Goal: Task Accomplishment & Management: Complete application form

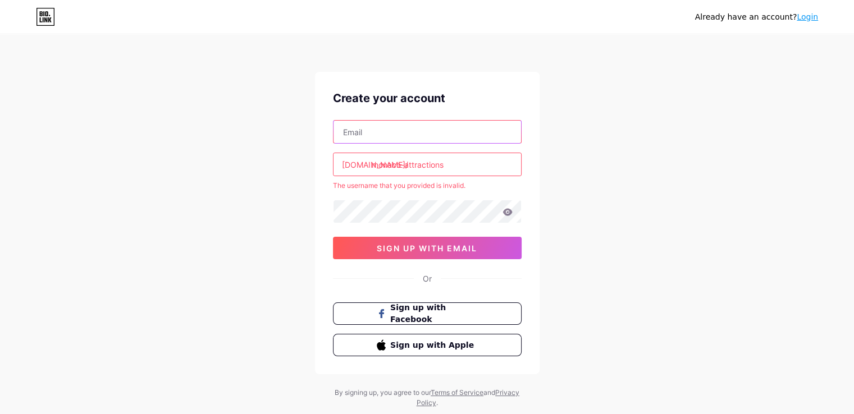
click at [402, 128] on input "text" at bounding box center [426, 132] width 187 height 22
type input "[EMAIL_ADDRESS][DOMAIN_NAME]"
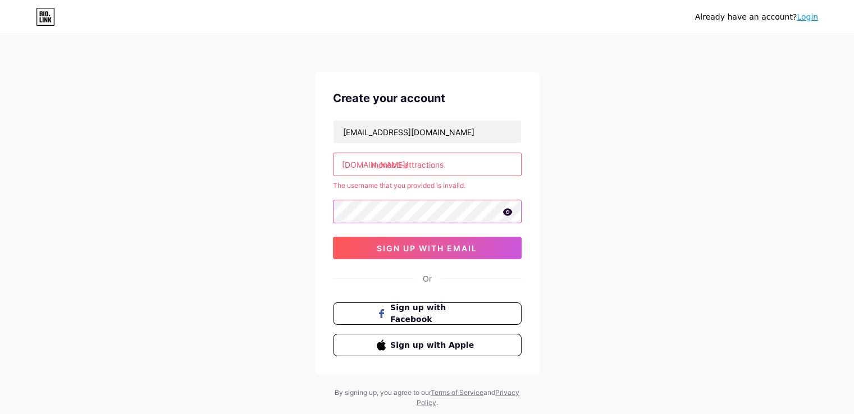
click at [511, 209] on div at bounding box center [427, 212] width 189 height 24
click at [508, 212] on icon at bounding box center [507, 212] width 10 height 8
click at [329, 216] on div "Create your account eyekaewthida15800@gmail.com bio.link/ monaco-attractions Th…" at bounding box center [427, 223] width 225 height 303
drag, startPoint x: 452, startPoint y: 167, endPoint x: 372, endPoint y: 164, distance: 80.3
click at [372, 164] on input "monaco-attractions" at bounding box center [426, 164] width 187 height 22
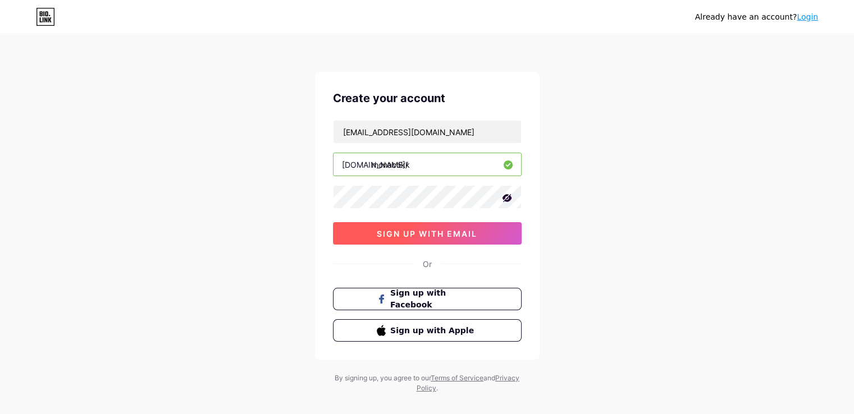
type input "monacokk"
click at [451, 235] on span "sign up with email" at bounding box center [427, 234] width 100 height 10
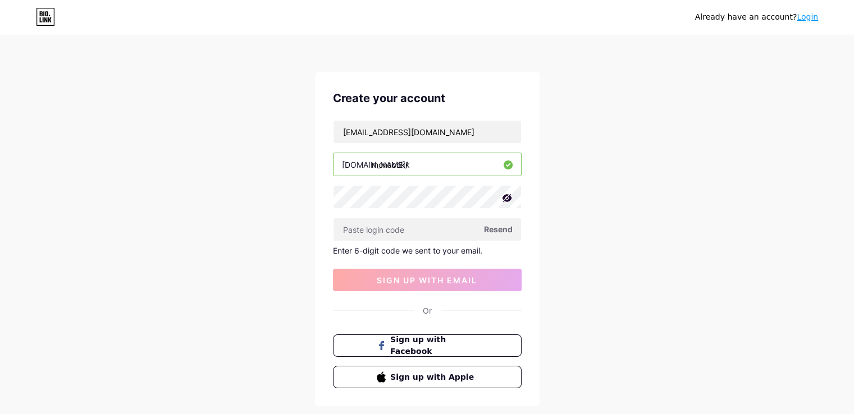
click at [502, 232] on span "Resend" at bounding box center [498, 229] width 29 height 12
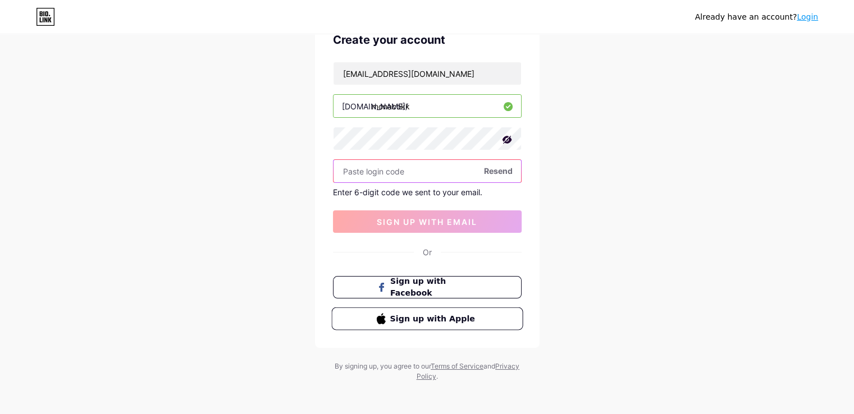
scroll to position [61, 0]
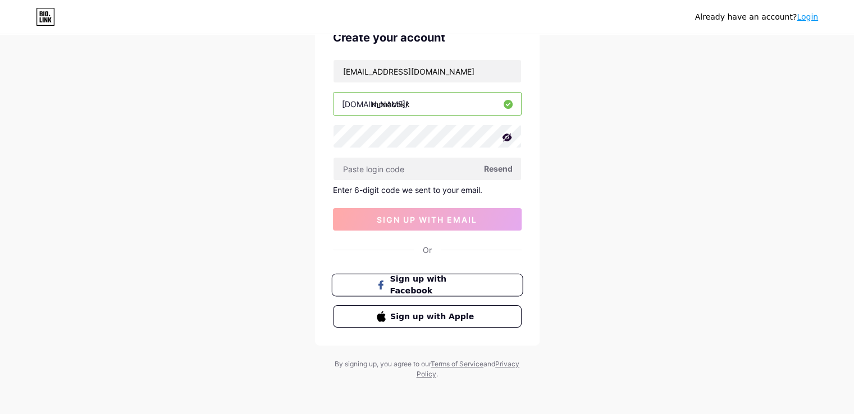
click at [481, 289] on button "Sign up with Facebook" at bounding box center [426, 285] width 191 height 23
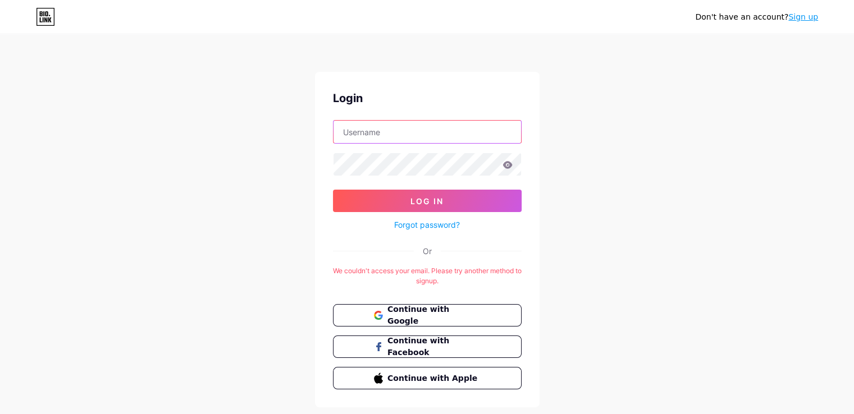
click at [423, 130] on input "text" at bounding box center [426, 132] width 187 height 22
type input "[EMAIL_ADDRESS][DOMAIN_NAME]"
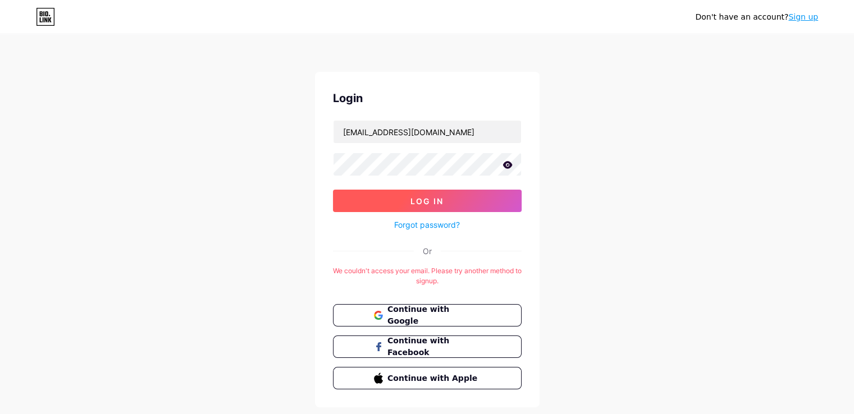
click at [442, 201] on span "Log In" at bounding box center [426, 201] width 33 height 10
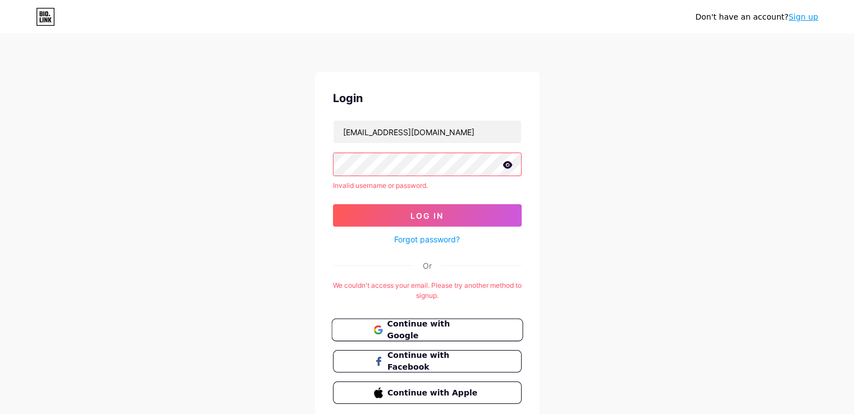
click at [474, 328] on span "Continue with Google" at bounding box center [434, 330] width 94 height 24
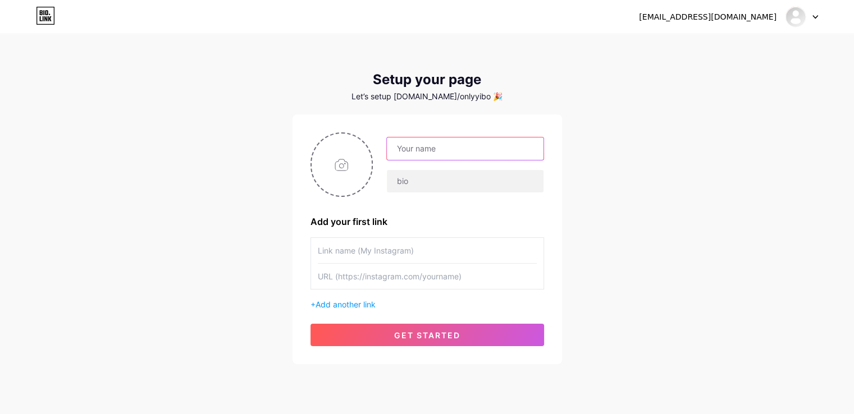
click at [445, 151] on input "text" at bounding box center [465, 149] width 156 height 22
type input "kaeothida"
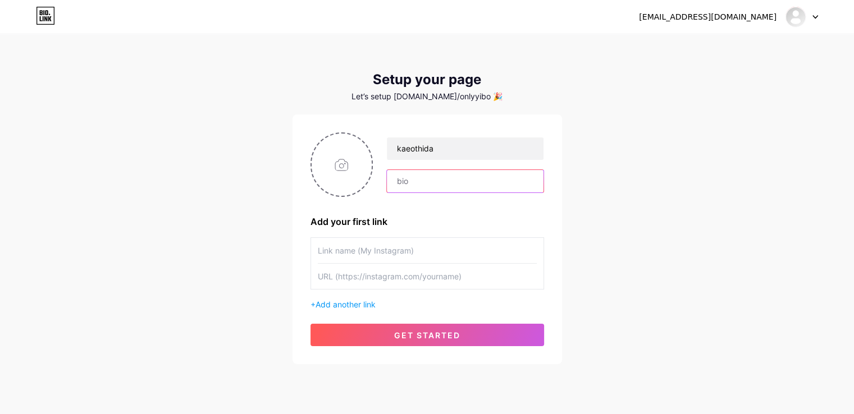
click at [450, 182] on input "text" at bounding box center [465, 181] width 156 height 22
type input "m"
type input "..monaco.."
drag, startPoint x: 440, startPoint y: 185, endPoint x: 388, endPoint y: 182, distance: 52.3
click at [388, 182] on input "..monaco.." at bounding box center [465, 181] width 156 height 22
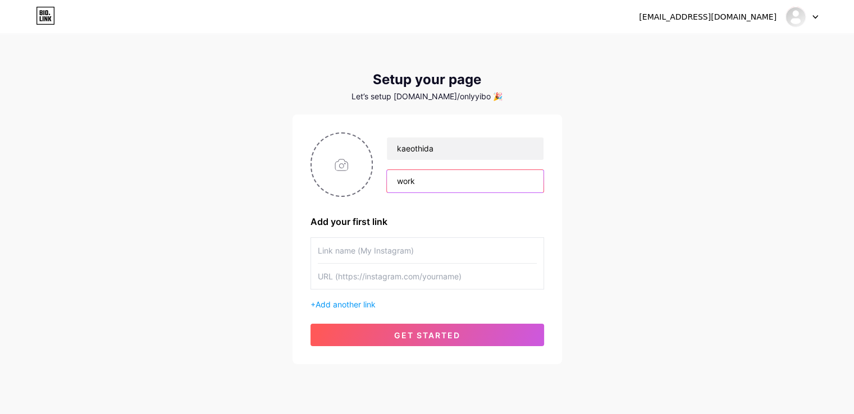
type input "work"
drag, startPoint x: 424, startPoint y: 258, endPoint x: 396, endPoint y: 257, distance: 27.5
click at [423, 258] on input "text" at bounding box center [427, 250] width 219 height 25
click at [372, 300] on span "Add another link" at bounding box center [345, 305] width 60 height 10
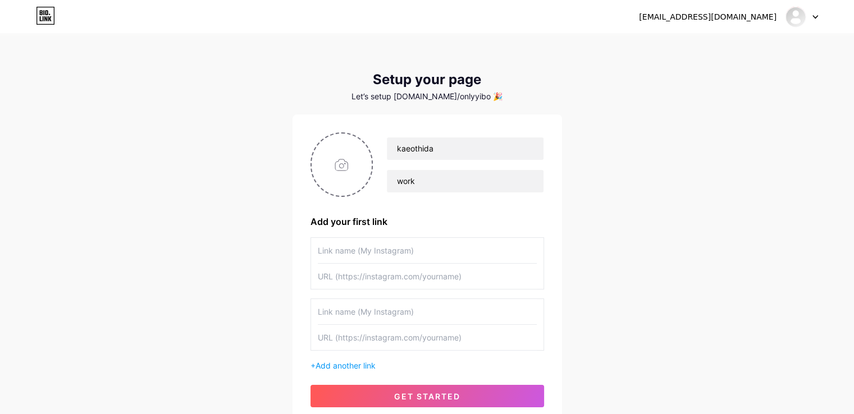
click at [466, 256] on input "text" at bounding box center [427, 250] width 219 height 25
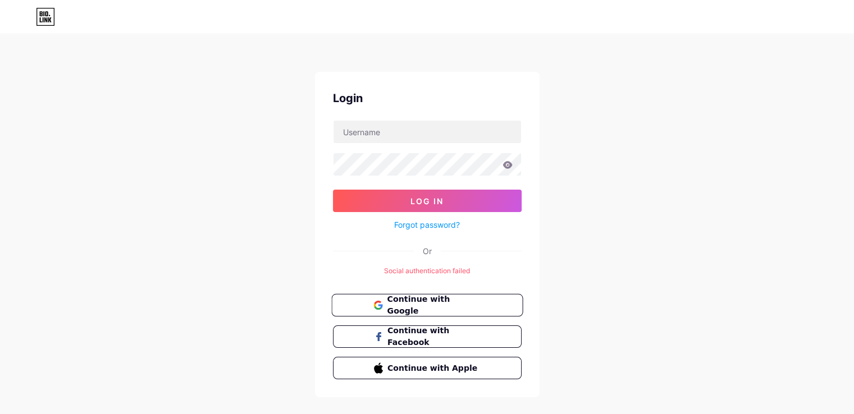
click at [475, 302] on span "Continue with Google" at bounding box center [434, 306] width 94 height 24
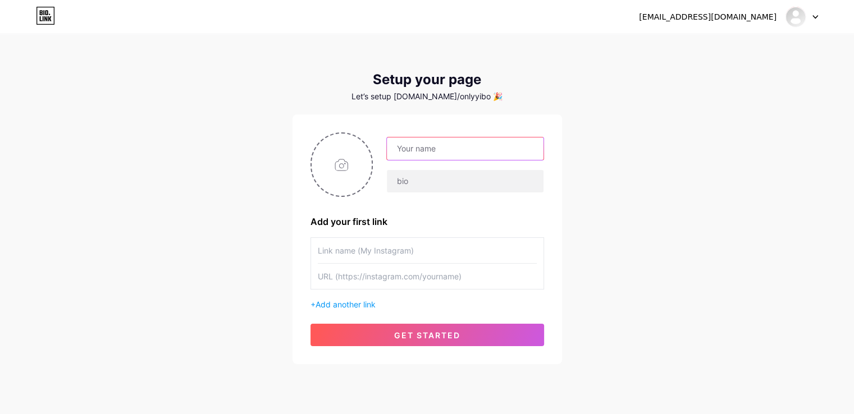
click at [454, 150] on input "text" at bounding box center [465, 149] width 156 height 22
type input "kaeothida"
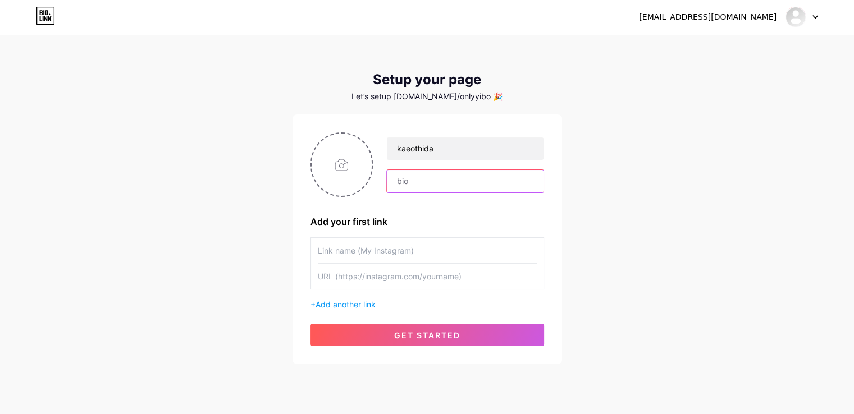
click at [463, 177] on input "text" at bounding box center [465, 181] width 156 height 22
type input "work"
click at [438, 250] on input "text" at bounding box center [427, 250] width 219 height 25
paste input "https://www.instagram.com/eye_ktd/"
type input "https://www.instagram.com/eye_ktd/"
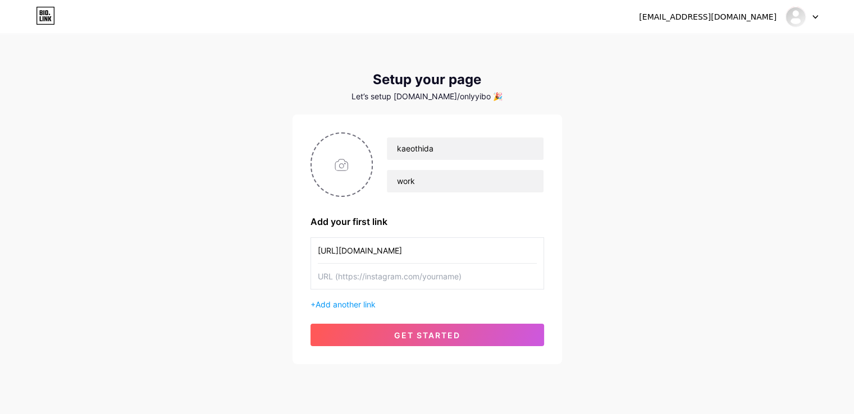
click at [438, 278] on input "text" at bounding box center [427, 276] width 219 height 25
paste input "[URL][DOMAIN_NAME]"
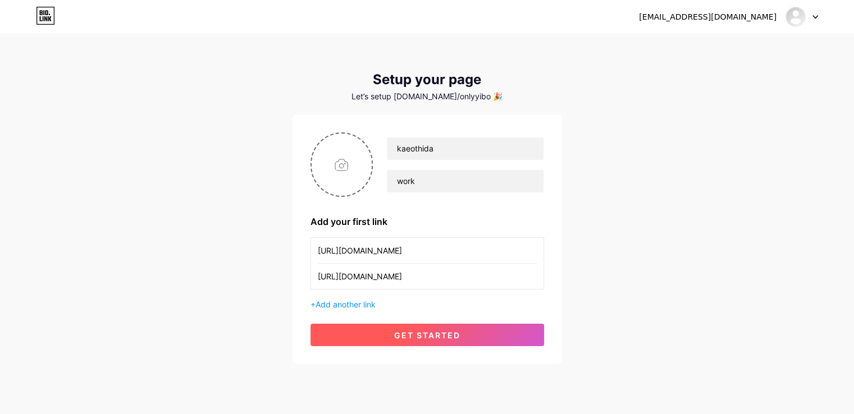
type input "[URL][DOMAIN_NAME]"
click at [465, 342] on button "get started" at bounding box center [427, 335] width 234 height 22
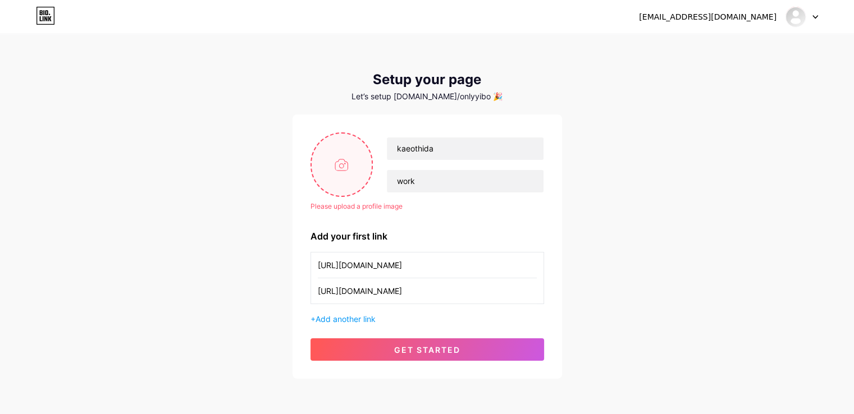
click at [328, 160] on input "file" at bounding box center [342, 165] width 61 height 62
type input "C:\fakepath\LINE_6 (1).jpg"
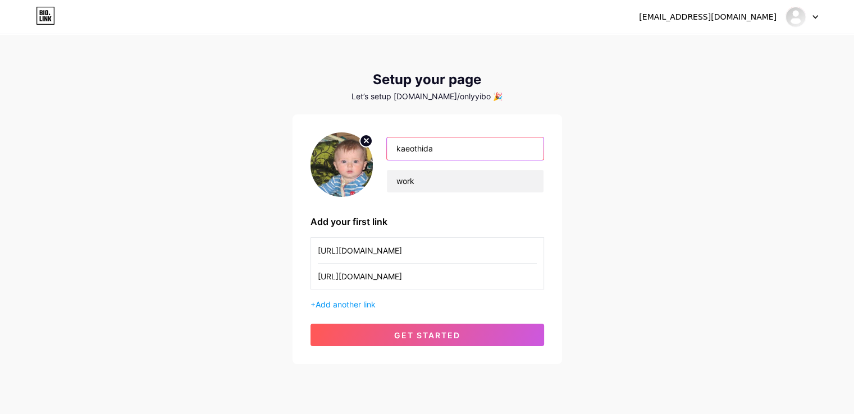
drag, startPoint x: 439, startPoint y: 153, endPoint x: 402, endPoint y: 149, distance: 37.3
click at [402, 149] on input "kaeothida" at bounding box center [465, 149] width 156 height 22
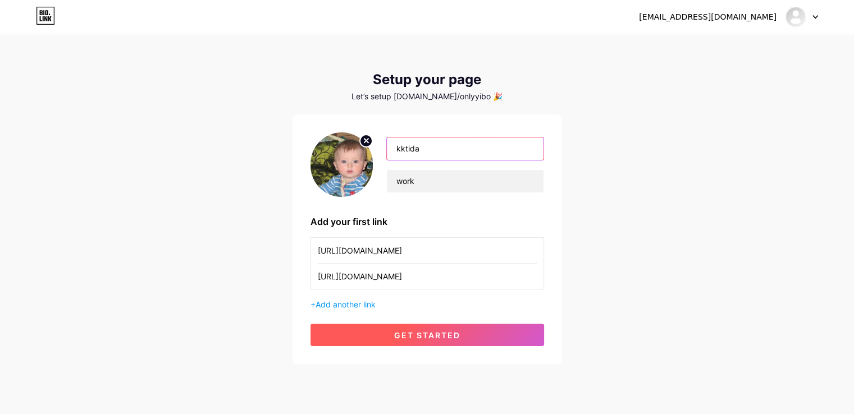
type input "kktida"
click at [447, 340] on button "get started" at bounding box center [427, 335] width 234 height 22
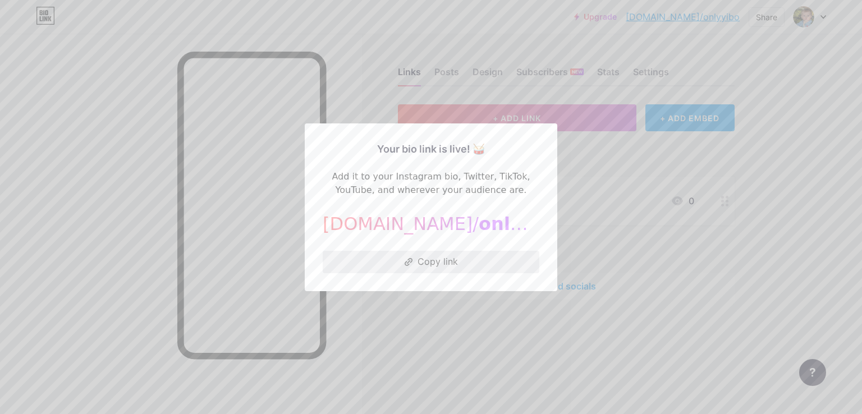
click at [472, 257] on button "Copy link" at bounding box center [431, 262] width 217 height 22
click at [479, 261] on button "Copy link" at bounding box center [431, 262] width 217 height 22
click at [643, 131] on div at bounding box center [431, 207] width 862 height 414
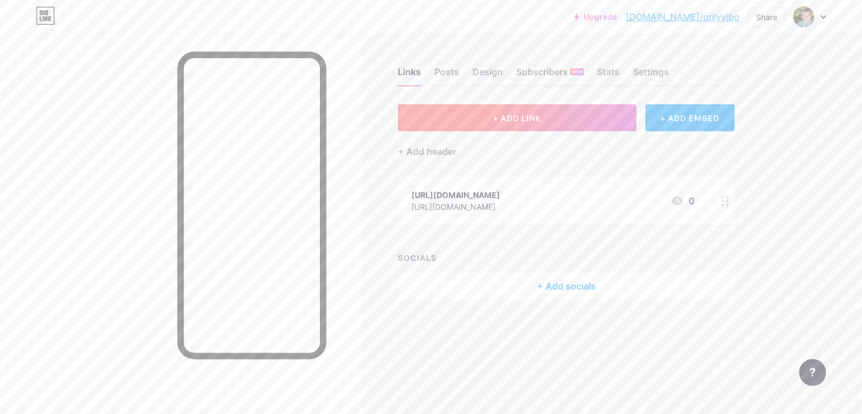
click at [563, 115] on button "+ ADD LINK" at bounding box center [517, 117] width 239 height 27
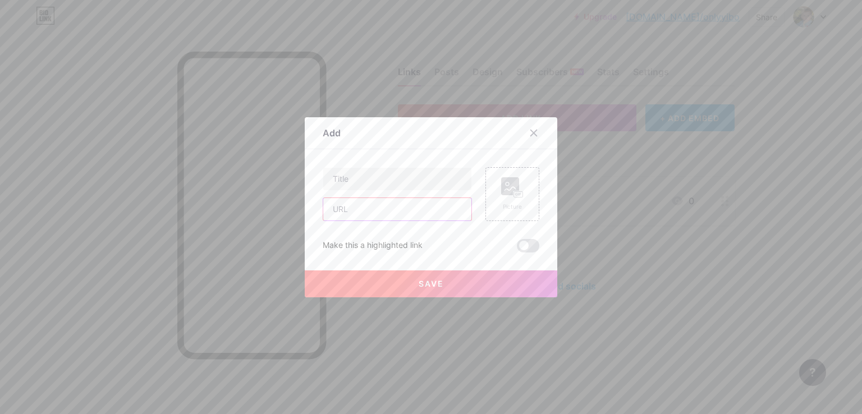
click at [388, 211] on input "text" at bounding box center [397, 209] width 148 height 22
paste input "https://monaco-grandprix.com/en/"
type input "https://monaco-grandprix.com/en/"
click at [397, 170] on input "text" at bounding box center [397, 179] width 148 height 22
click at [388, 182] on input "Monaco Grand Pix" at bounding box center [397, 179] width 148 height 22
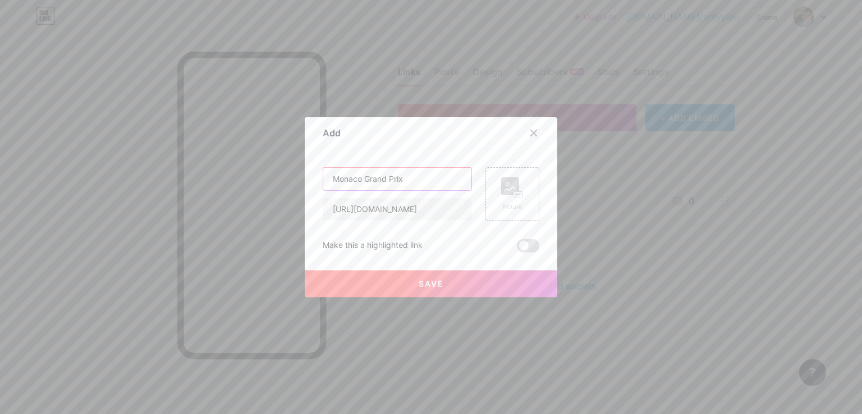
type input "Monaco Grand Prix"
drag, startPoint x: 317, startPoint y: 244, endPoint x: 421, endPoint y: 252, distance: 104.1
click at [421, 252] on div "Add Content YouTube Play YouTube video without leaving your page. ADD Vimeo Pla…" at bounding box center [431, 207] width 253 height 180
click at [428, 248] on div "Make this a highlighted link" at bounding box center [431, 245] width 217 height 13
click at [425, 243] on div "Make this a highlighted link" at bounding box center [431, 245] width 217 height 13
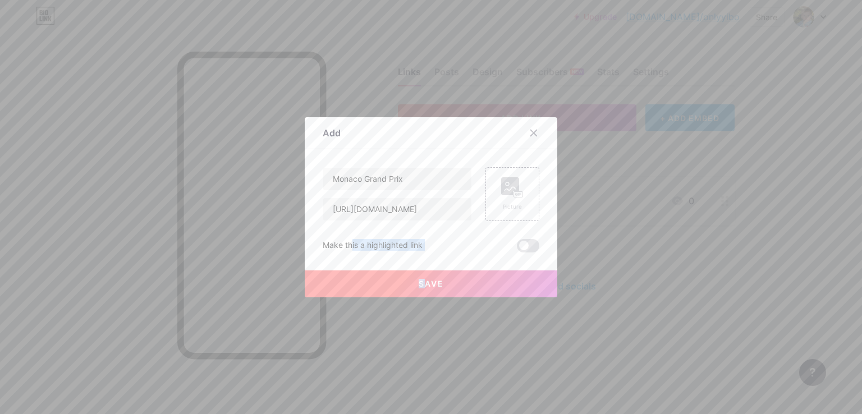
click at [404, 245] on div "Make this a highlighted link" at bounding box center [373, 245] width 100 height 13
click at [332, 245] on div "Make this a highlighted link" at bounding box center [373, 245] width 100 height 13
copy div "Make this a highlighted link"
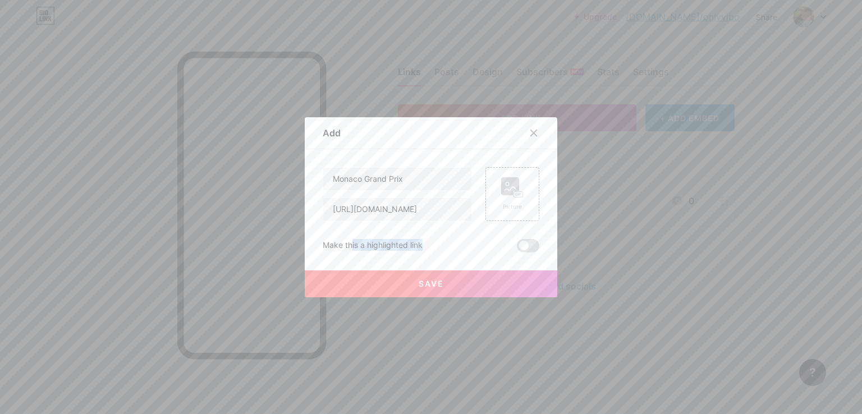
click at [474, 296] on button "Save" at bounding box center [431, 284] width 253 height 27
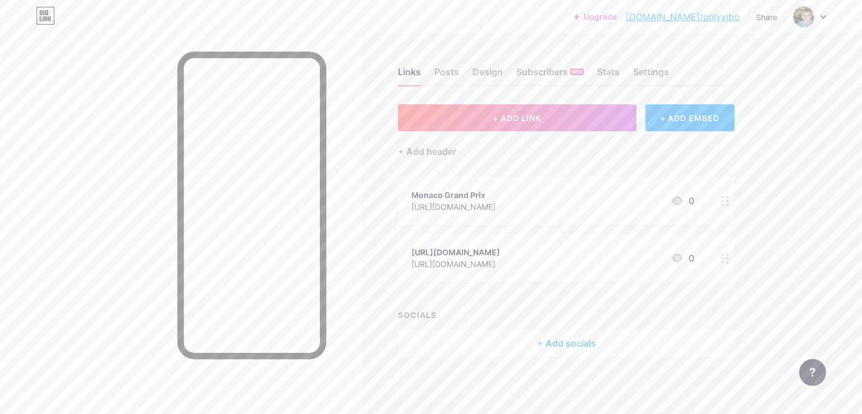
drag, startPoint x: 601, startPoint y: 250, endPoint x: 487, endPoint y: 250, distance: 114.0
click at [487, 250] on div "[URL][DOMAIN_NAME]" at bounding box center [455, 252] width 89 height 12
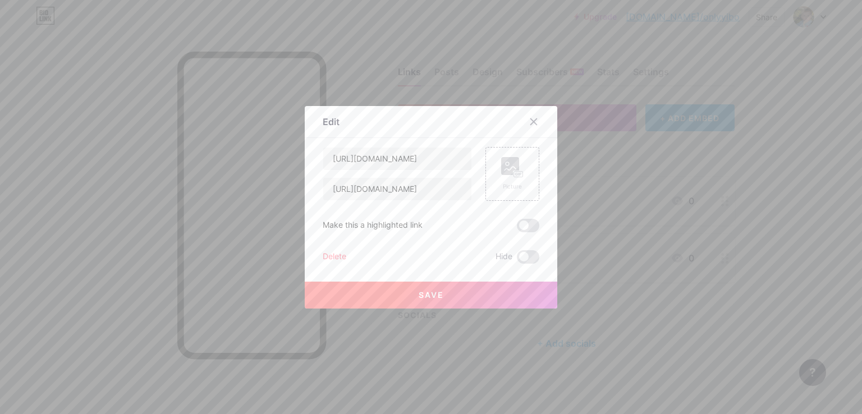
click at [339, 252] on div "Delete" at bounding box center [335, 256] width 24 height 13
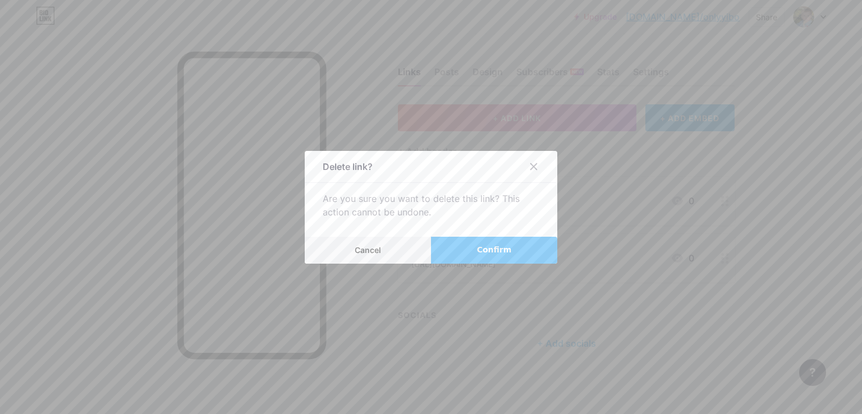
click at [491, 245] on span "Confirm" at bounding box center [494, 250] width 35 height 12
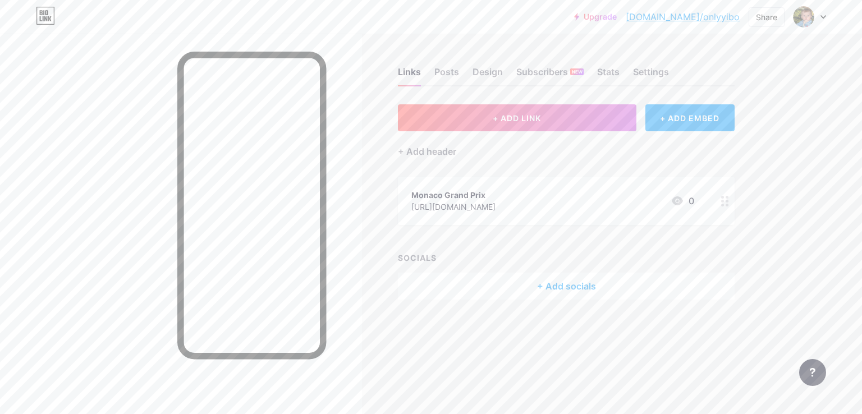
click at [550, 102] on div "Links Posts Design Subscribers NEW Stats Settings + ADD LINK + ADD EMBED + Add …" at bounding box center [391, 195] width 782 height 322
click at [550, 120] on button "+ ADD LINK" at bounding box center [517, 117] width 239 height 27
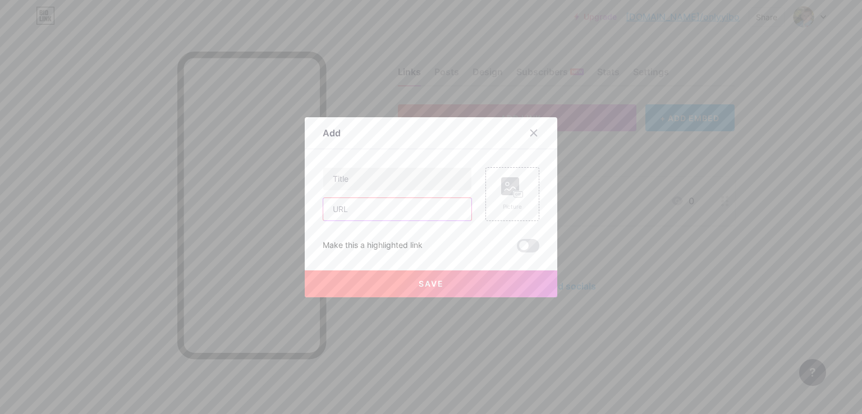
click at [364, 211] on input "text" at bounding box center [397, 209] width 148 height 22
paste input "https://www.montecarlosbm.com/en/casino-monaco/casino-monte-carlo"
type input "https://www.montecarlosbm.com/en/casino-monaco/casino-monte-carlo"
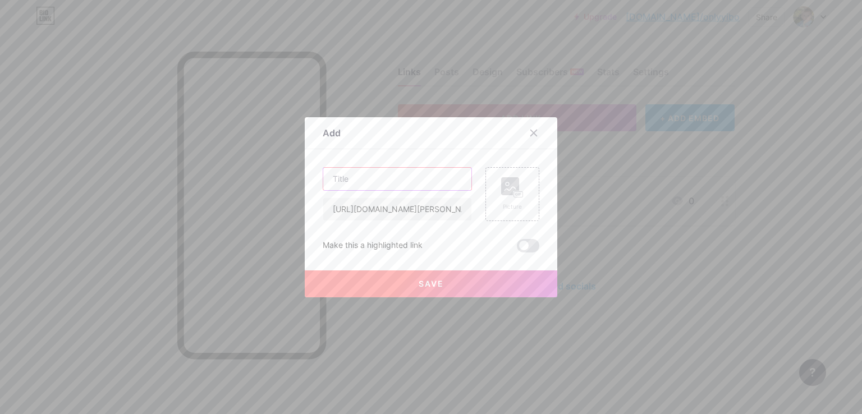
drag, startPoint x: 422, startPoint y: 182, endPoint x: 420, endPoint y: 172, distance: 10.9
click at [421, 177] on input "text" at bounding box center [397, 179] width 148 height 22
click at [378, 179] on input "text" at bounding box center [397, 179] width 148 height 22
paste input "Casino de Monte-Carlo"
type input "Casino de Monte-Carlo"
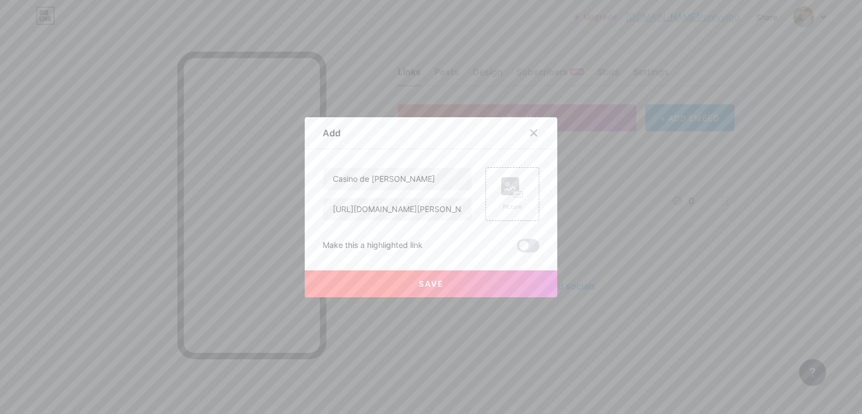
click at [463, 281] on button "Save" at bounding box center [431, 284] width 253 height 27
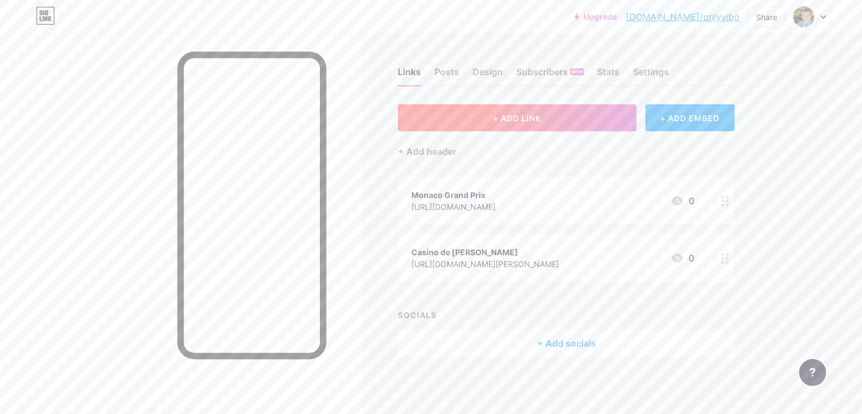
click at [557, 120] on button "+ ADD LINK" at bounding box center [517, 117] width 239 height 27
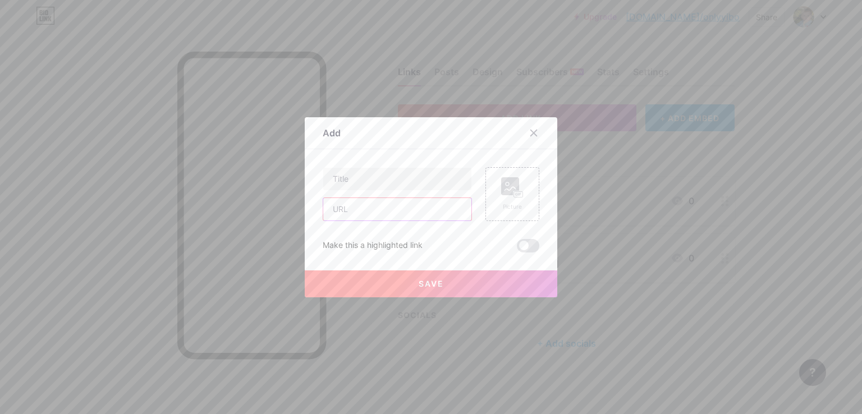
click at [361, 205] on input "text" at bounding box center [397, 209] width 148 height 22
paste input "https://musee.oceano.org/?utm_source"
type input "https://musee.oceano.org/?utm_source"
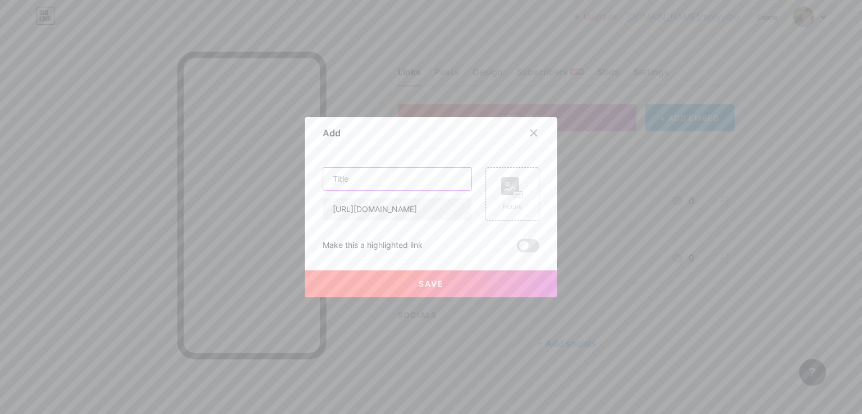
click at [415, 179] on input "text" at bounding box center [397, 179] width 148 height 22
click at [383, 180] on input "text" at bounding box center [397, 179] width 148 height 22
paste input "Oceanographic Museum of Monaco"
type input "Oceanographic Museum of Monaco"
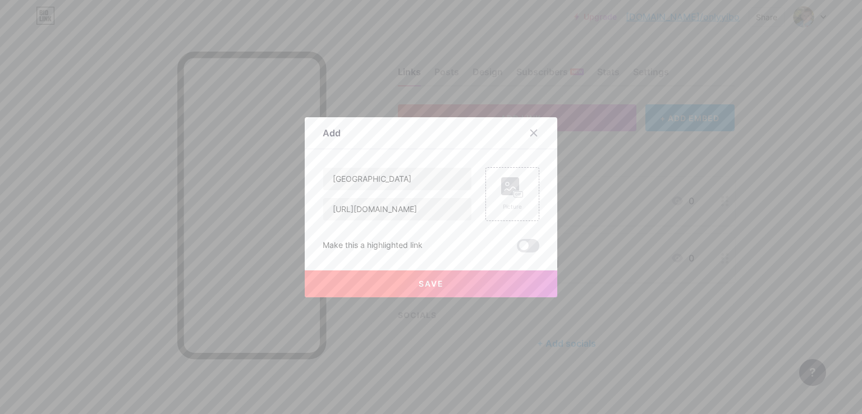
scroll to position [0, 0]
drag, startPoint x: 444, startPoint y: 283, endPoint x: 441, endPoint y: 289, distance: 6.1
click at [443, 283] on button "Save" at bounding box center [431, 284] width 253 height 27
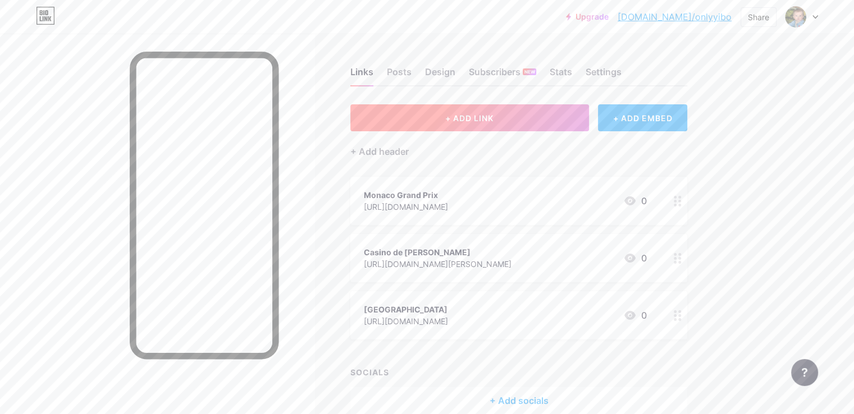
click at [493, 116] on span "+ ADD LINK" at bounding box center [469, 118] width 48 height 10
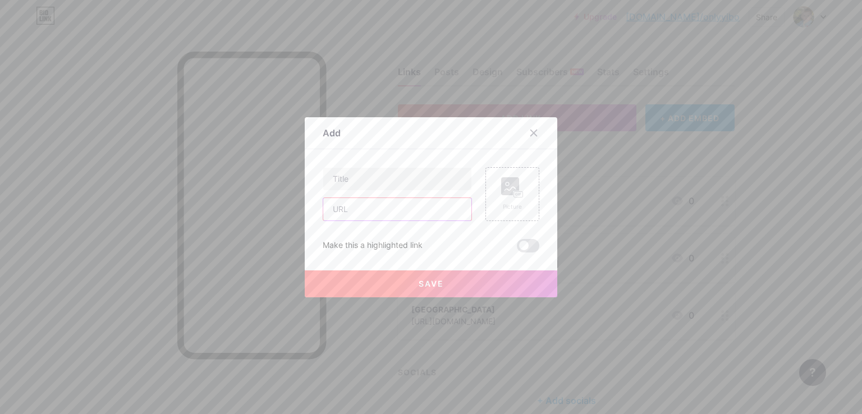
click at [366, 207] on input "text" at bounding box center [397, 209] width 148 height 22
paste input "https://www.ports-monaco.com/en/the-ports-of-monaco/port-hercule/?utm_source"
type input "https://www.ports-monaco.com/en/the-ports-of-monaco/port-hercule/?utm_source"
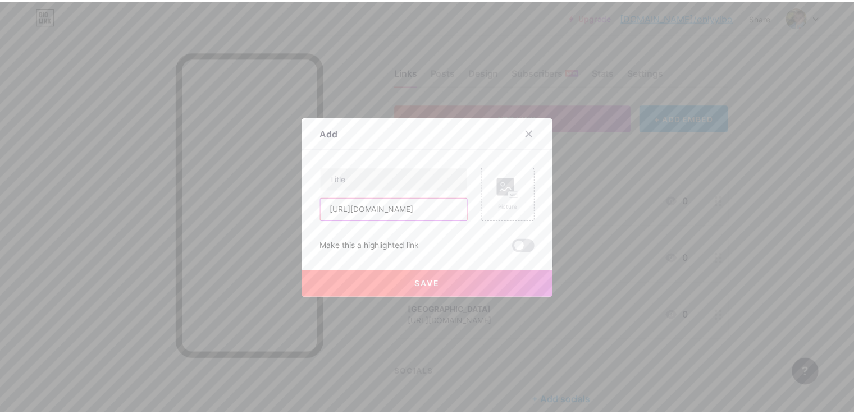
scroll to position [0, 0]
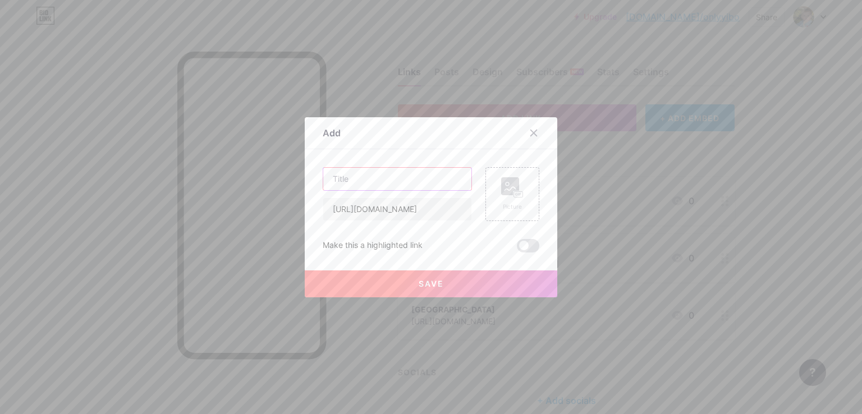
click at [355, 177] on input "text" at bounding box center [397, 179] width 148 height 22
paste input "Port Hercule"
type input "Port Hercule"
click at [472, 290] on button "Save" at bounding box center [431, 284] width 253 height 27
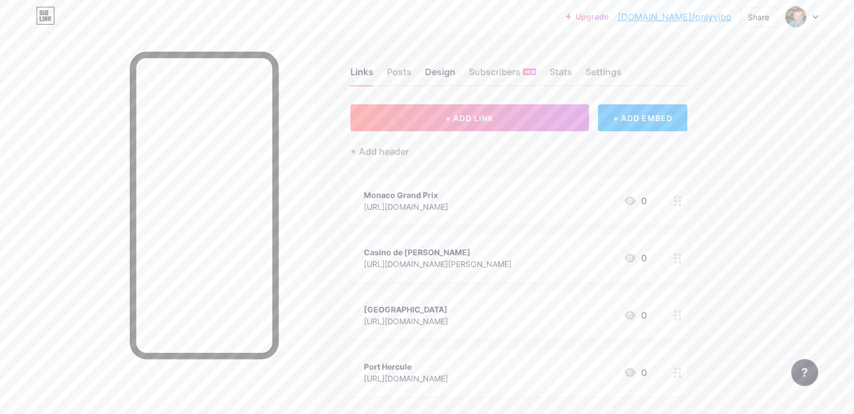
click at [455, 72] on div "Design" at bounding box center [440, 75] width 30 height 20
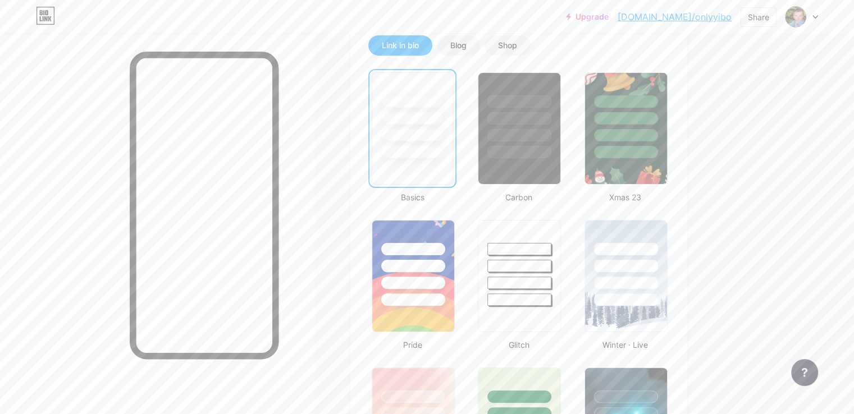
scroll to position [225, 0]
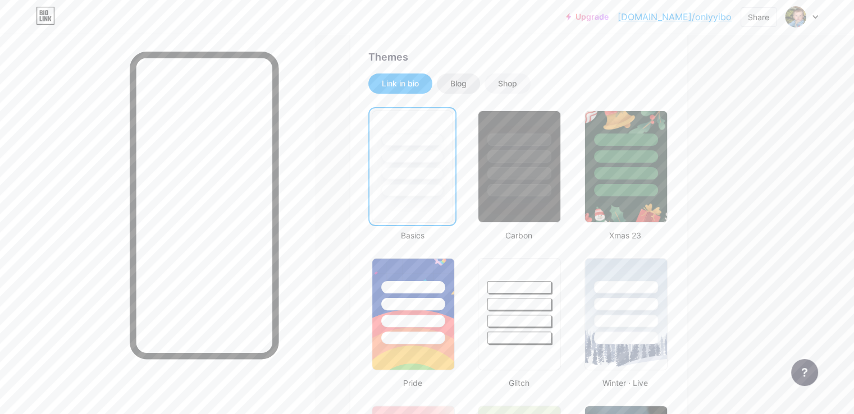
click at [466, 84] on div "Blog" at bounding box center [458, 83] width 16 height 11
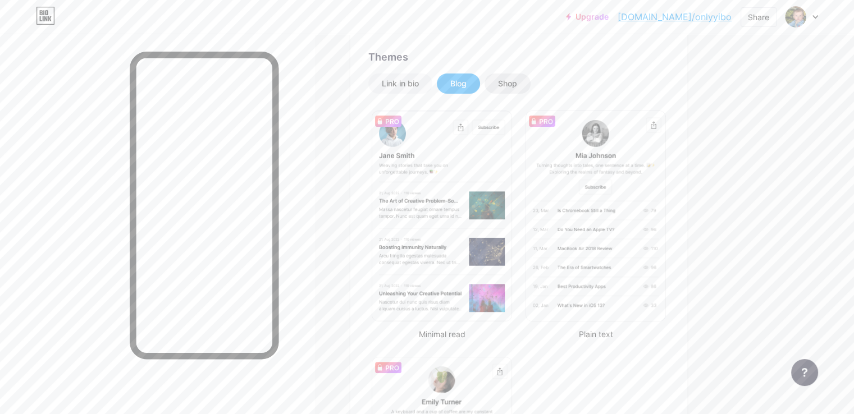
click at [517, 84] on div "Shop" at bounding box center [507, 83] width 19 height 11
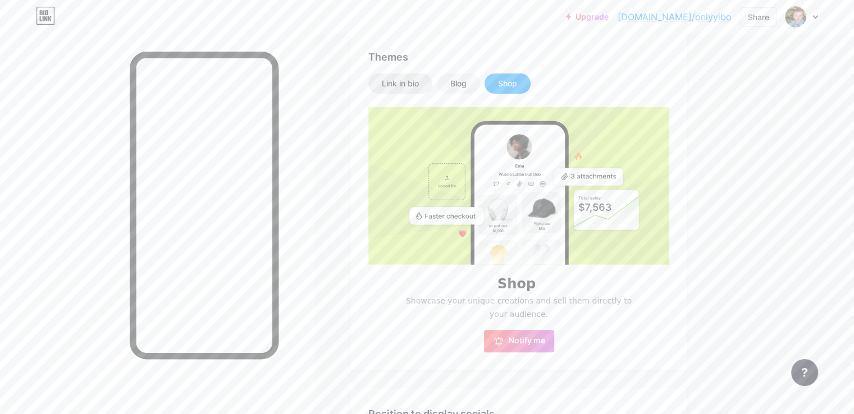
click at [419, 81] on div "Link in bio" at bounding box center [400, 83] width 37 height 11
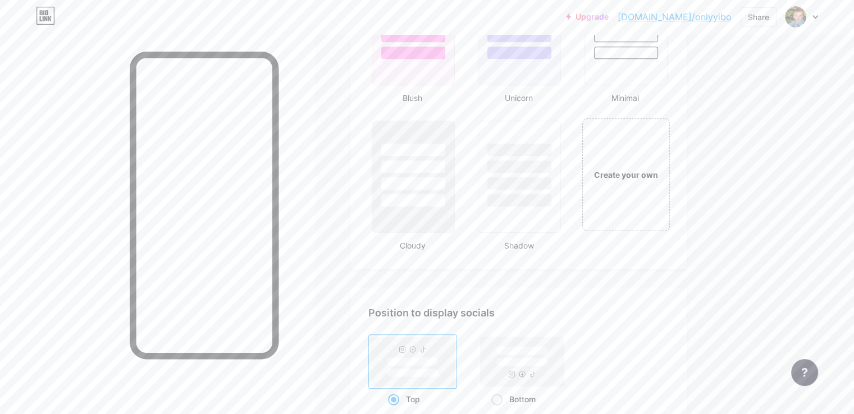
scroll to position [1179, 0]
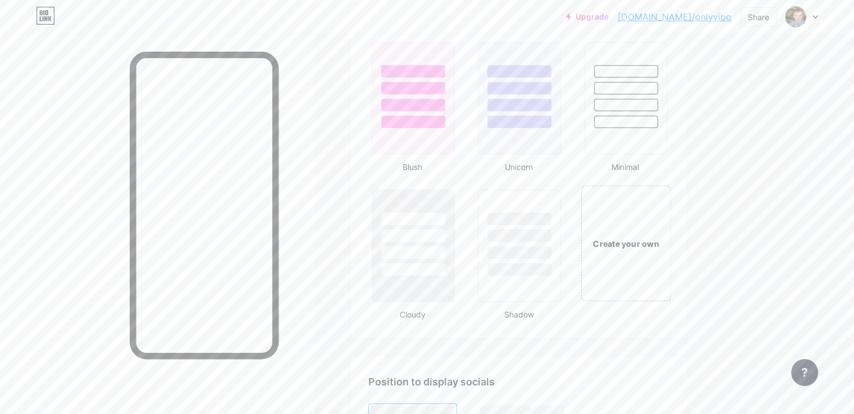
click at [667, 241] on div "Create your own" at bounding box center [625, 243] width 84 height 12
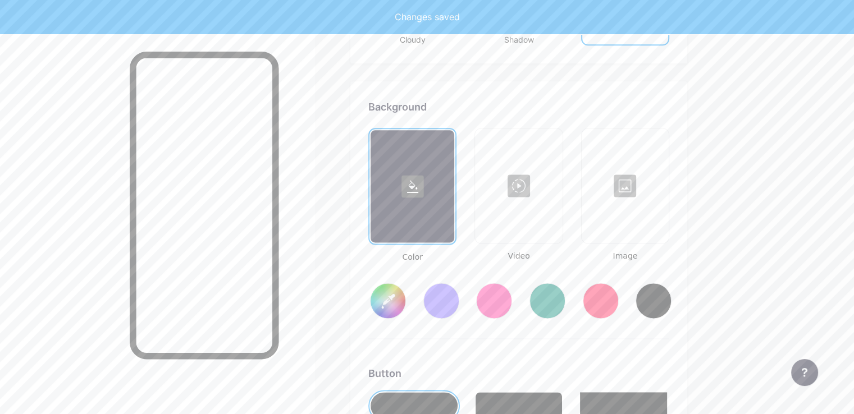
type input "#ffffff"
type input "#000000"
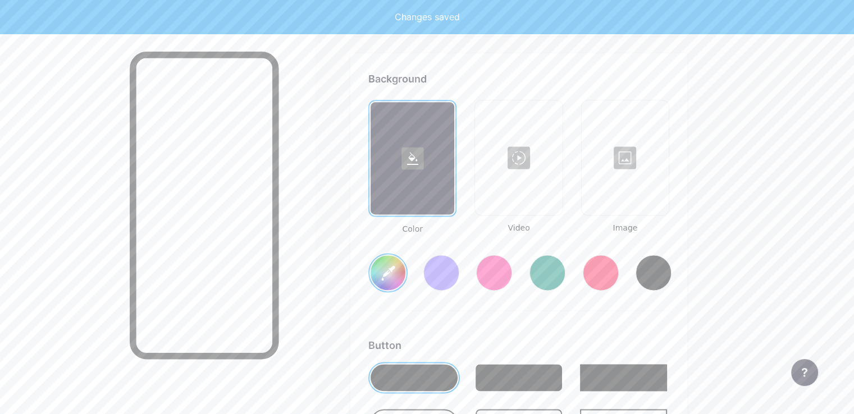
scroll to position [1486, 0]
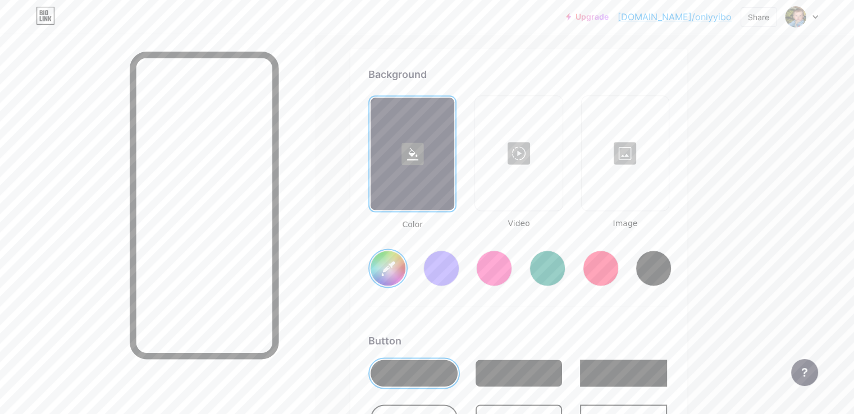
click at [405, 263] on input "#ffffff" at bounding box center [387, 268] width 35 height 35
click at [405, 267] on input "#f91515" at bounding box center [387, 268] width 35 height 35
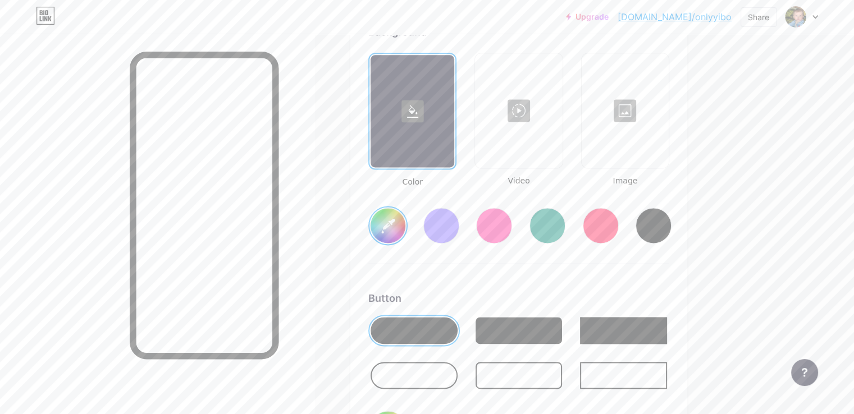
scroll to position [1599, 0]
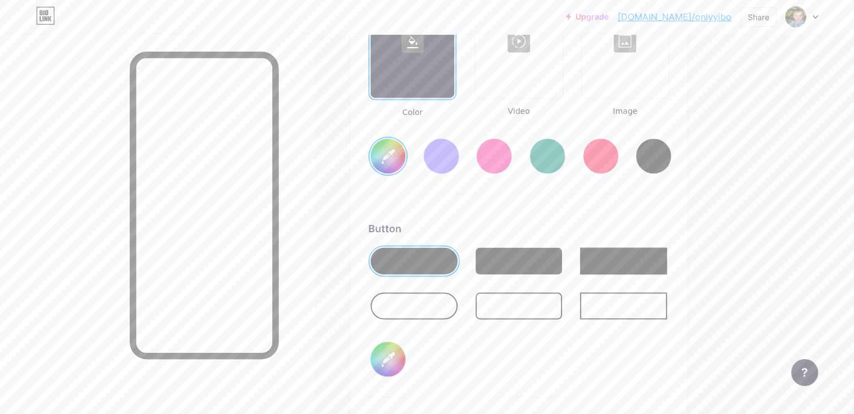
click at [562, 305] on div at bounding box center [518, 305] width 87 height 27
click at [562, 263] on div at bounding box center [518, 261] width 87 height 27
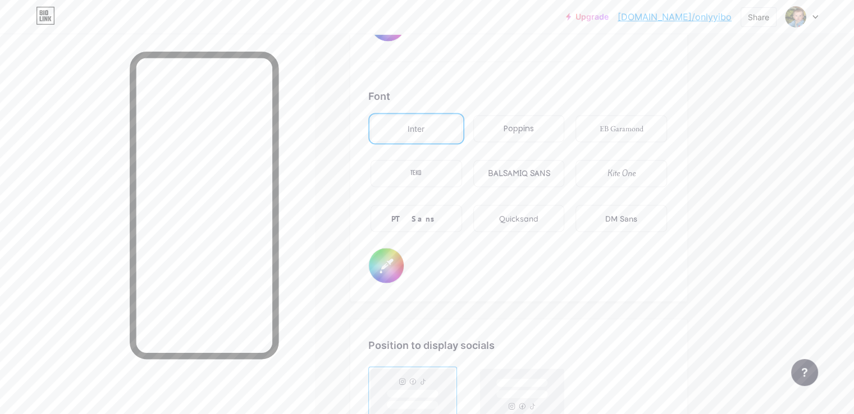
scroll to position [1936, 0]
click at [567, 112] on div "Poppins" at bounding box center [519, 127] width 96 height 31
click at [637, 212] on div "DM Sans" at bounding box center [621, 218] width 32 height 12
click at [462, 205] on div "PT Sans" at bounding box center [416, 217] width 92 height 27
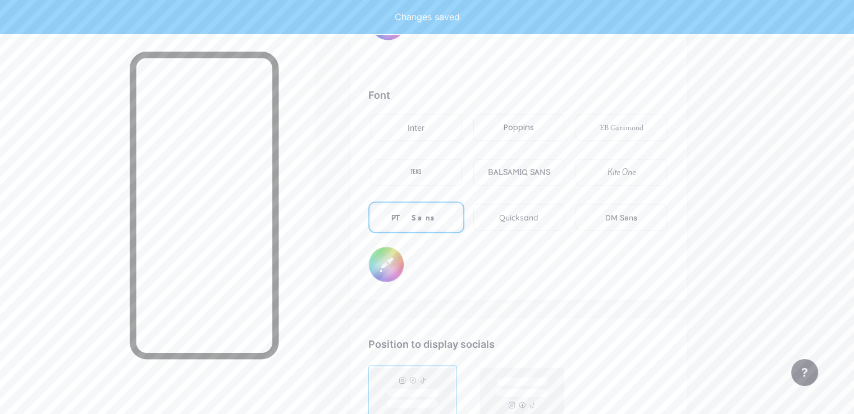
type input "#b30000"
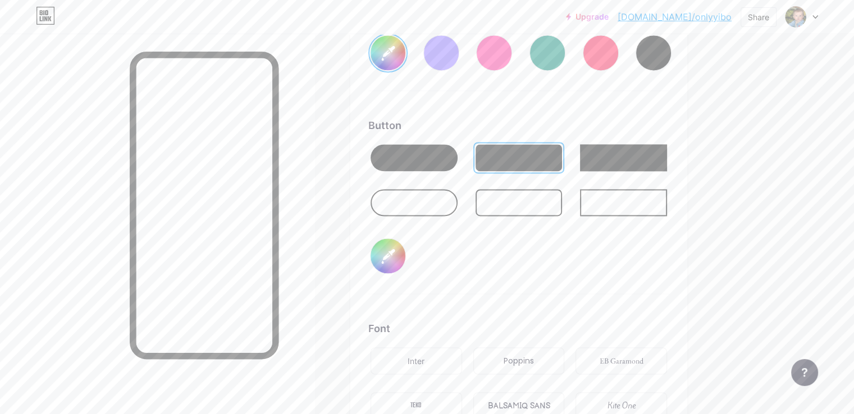
scroll to position [1701, 0]
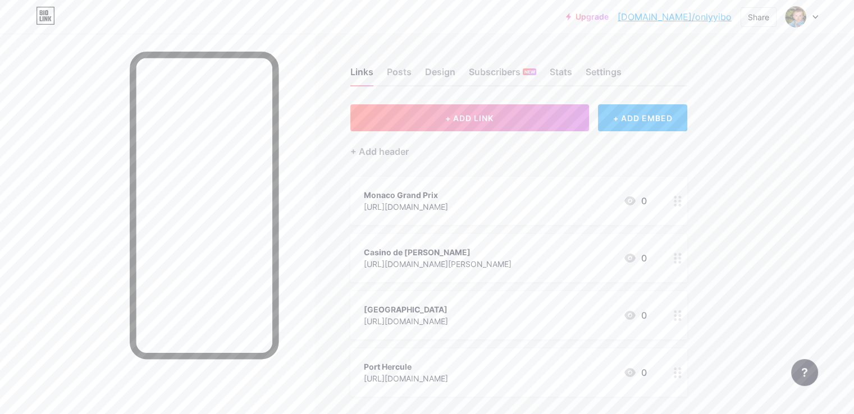
click at [448, 202] on div "https://monaco-grandprix.com/en/" at bounding box center [406, 207] width 84 height 12
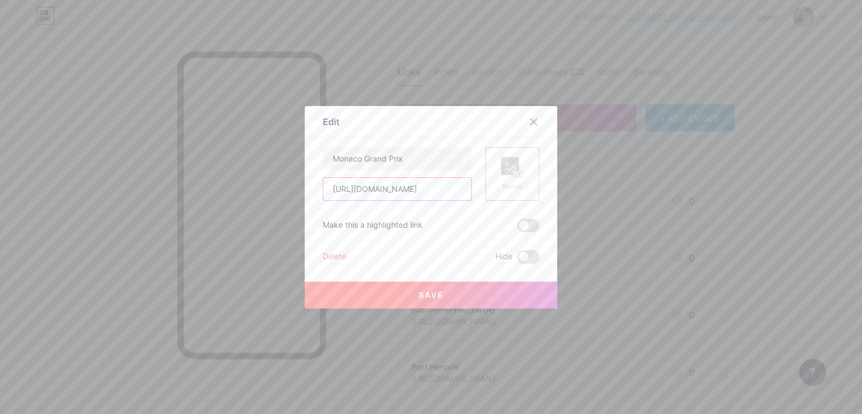
drag, startPoint x: 463, startPoint y: 190, endPoint x: 327, endPoint y: 187, distance: 135.9
click at [327, 187] on input "https://monaco-grandprix.com/en/" at bounding box center [397, 189] width 148 height 22
drag, startPoint x: 406, startPoint y: 155, endPoint x: 326, endPoint y: 159, distance: 80.3
click at [326, 159] on input "Monaco Grand Prix" at bounding box center [397, 159] width 148 height 22
click at [456, 187] on input "https://monaco-grandprix.com/en/" at bounding box center [397, 189] width 148 height 22
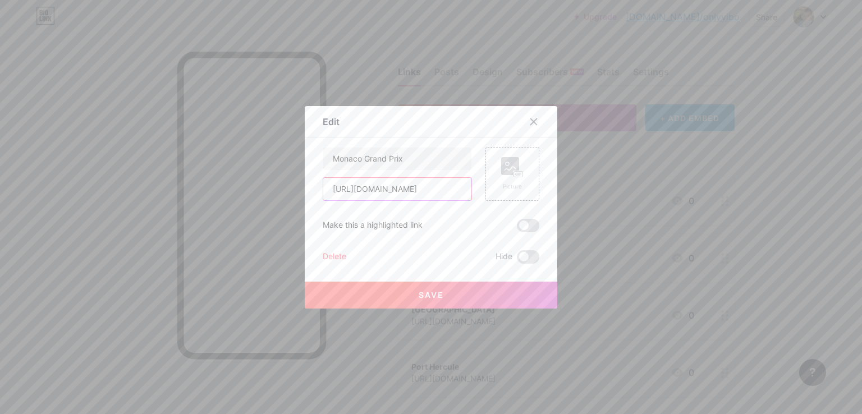
click at [456, 187] on input "https://monaco-grandprix.com/en/" at bounding box center [397, 189] width 148 height 22
click at [441, 188] on input "https://monaco-grandprix.com/en/" at bounding box center [397, 189] width 148 height 22
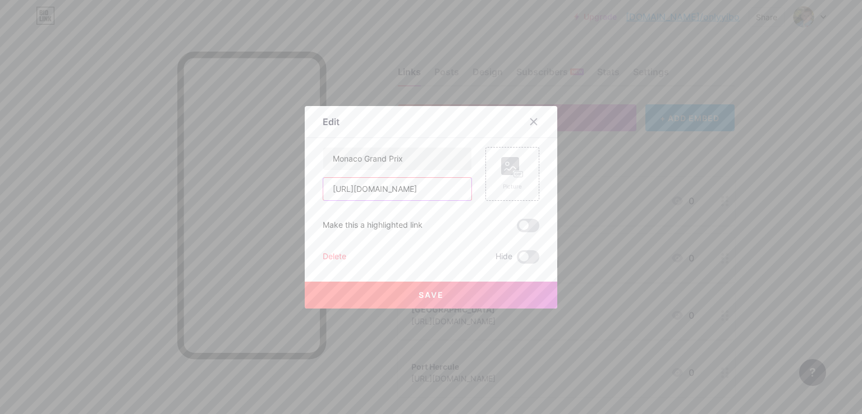
click at [441, 188] on input "https://monaco-grandprix.com/en/" at bounding box center [397, 189] width 148 height 22
click at [384, 160] on input "Monaco Grand Prix" at bounding box center [397, 159] width 148 height 22
click at [530, 123] on icon at bounding box center [533, 121] width 9 height 9
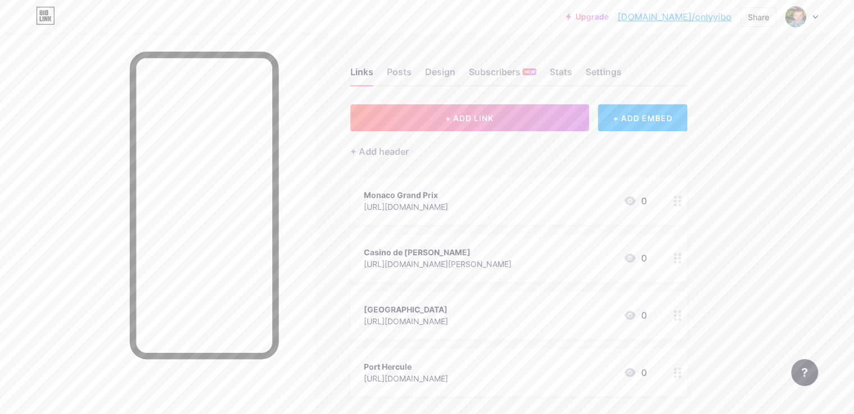
click at [496, 268] on div "https://www.montecarlosbm.com/en/casino-monaco/casino-monte-carlo" at bounding box center [438, 264] width 148 height 12
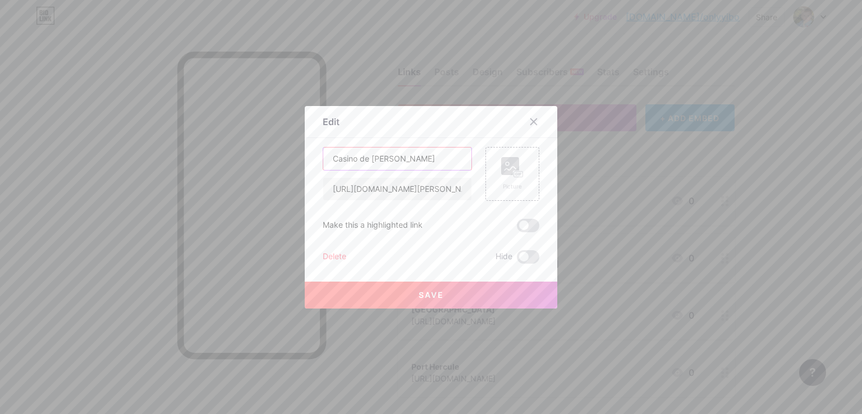
click at [384, 161] on input "Casino de Monte-Carlo" at bounding box center [397, 159] width 148 height 22
click at [388, 187] on input "https://www.montecarlosbm.com/en/casino-monaco/casino-monte-carlo" at bounding box center [397, 189] width 148 height 22
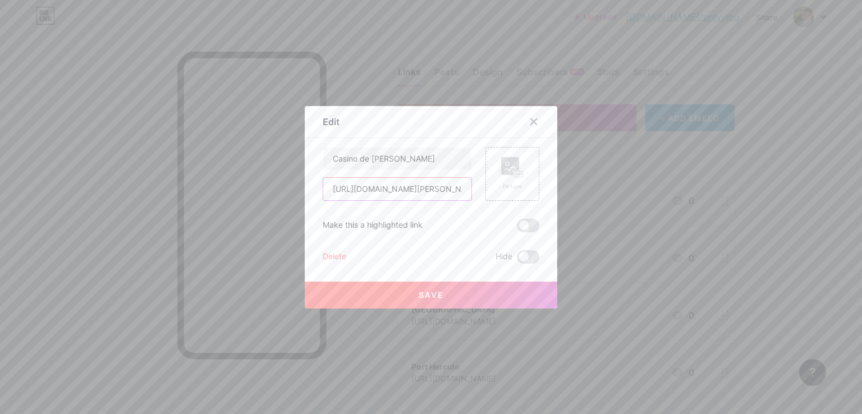
click at [388, 187] on input "https://www.montecarlosbm.com/en/casino-monaco/casino-monte-carlo" at bounding box center [397, 189] width 148 height 22
click at [531, 122] on icon at bounding box center [533, 121] width 9 height 9
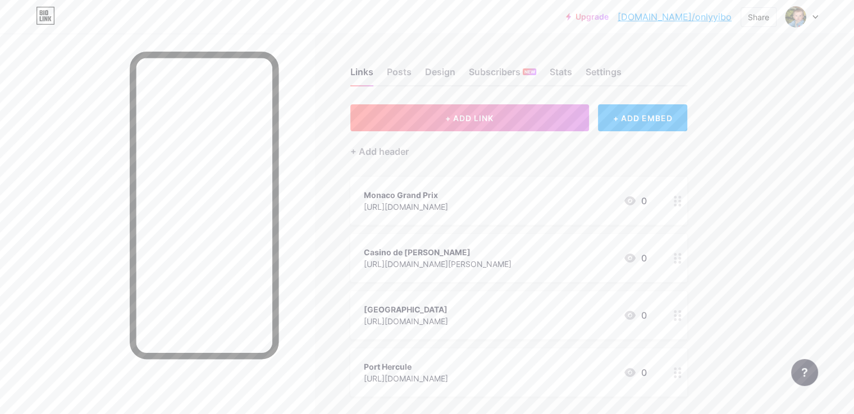
click at [418, 318] on div "https://musee.oceano.org/?utm_source" at bounding box center [406, 321] width 84 height 12
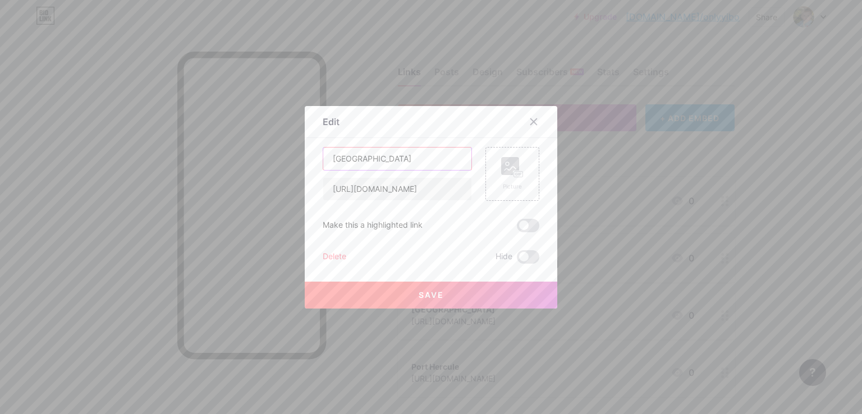
click at [382, 157] on input "Oceanographic Museum of Monaco" at bounding box center [397, 159] width 148 height 22
click at [391, 196] on input "https://musee.oceano.org/?utm_source" at bounding box center [397, 189] width 148 height 22
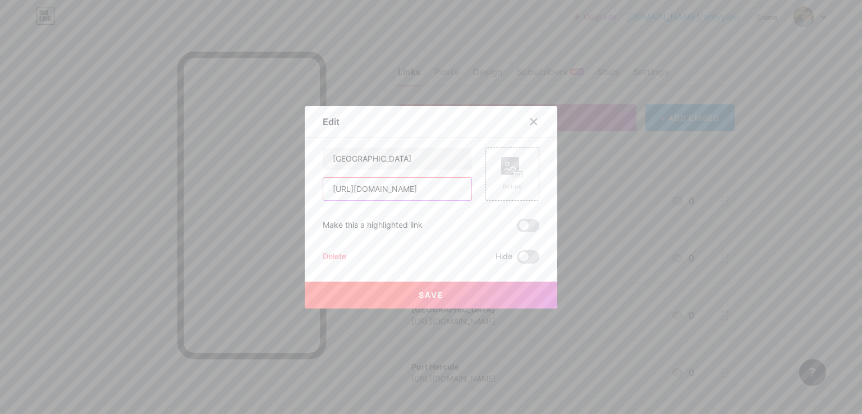
click at [391, 196] on input "https://musee.oceano.org/?utm_source" at bounding box center [397, 189] width 148 height 22
click at [531, 121] on icon at bounding box center [533, 121] width 9 height 9
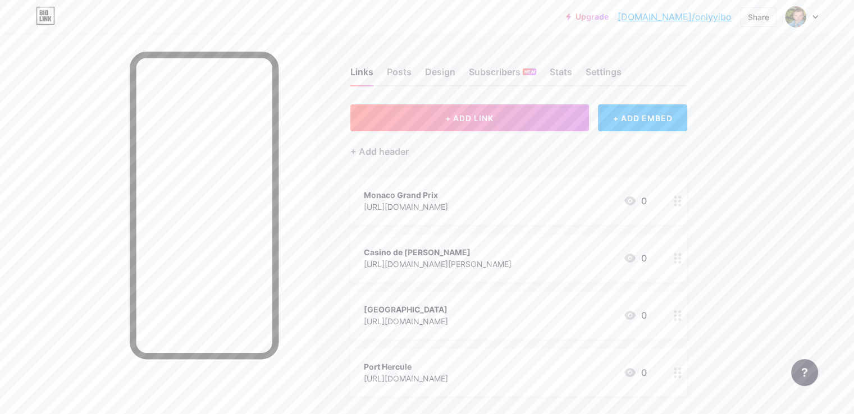
click at [448, 373] on div "https://www.ports-monaco.com/en/the-ports-of-monaco/port-hercule/?utm_source" at bounding box center [406, 379] width 84 height 12
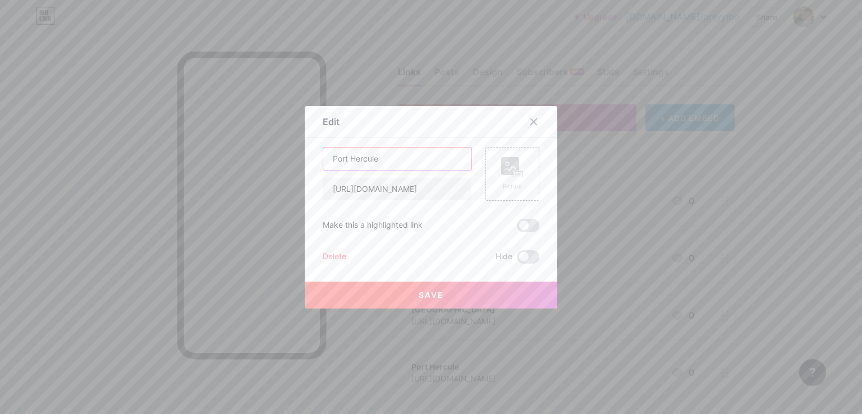
click at [374, 158] on input "Port Hercule" at bounding box center [397, 159] width 148 height 22
click at [372, 222] on div "Make this a highlighted link" at bounding box center [373, 225] width 100 height 13
click at [390, 189] on input "https://www.ports-monaco.com/en/the-ports-of-monaco/port-hercule/?utm_source" at bounding box center [397, 189] width 148 height 22
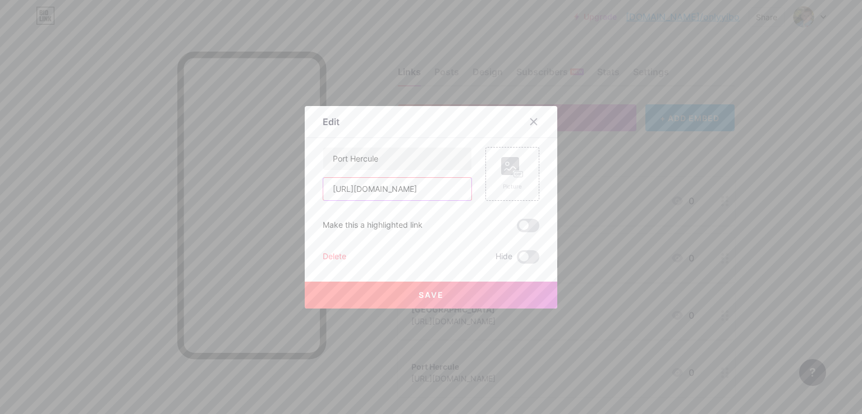
click at [390, 189] on input "https://www.ports-monaco.com/en/the-ports-of-monaco/port-hercule/?utm_source" at bounding box center [397, 189] width 148 height 22
